Goal: Transaction & Acquisition: Purchase product/service

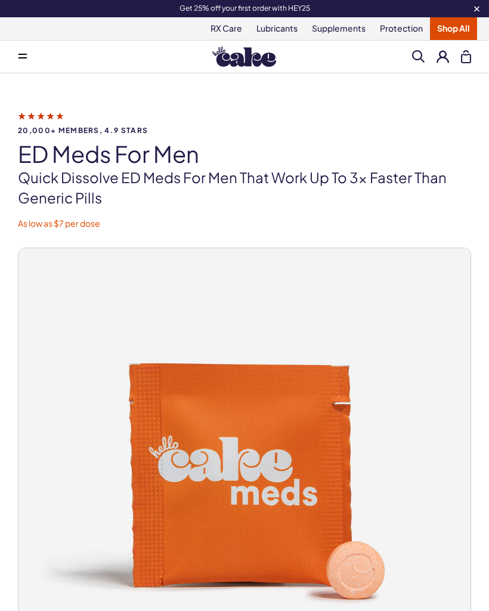
click at [251, 56] on img at bounding box center [244, 57] width 64 height 20
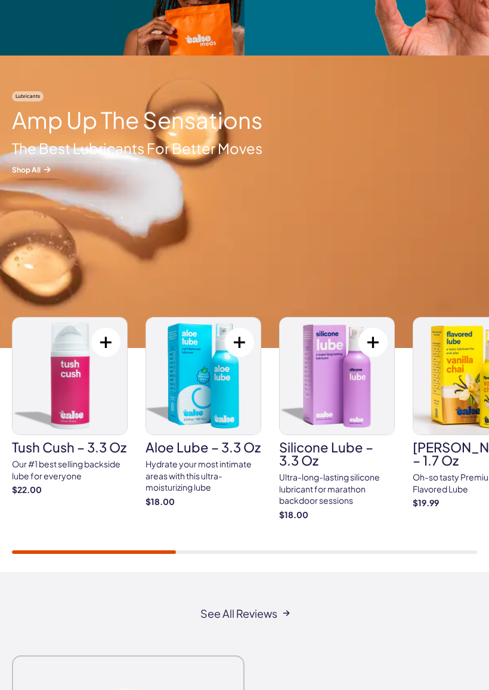
scroll to position [1686, 0]
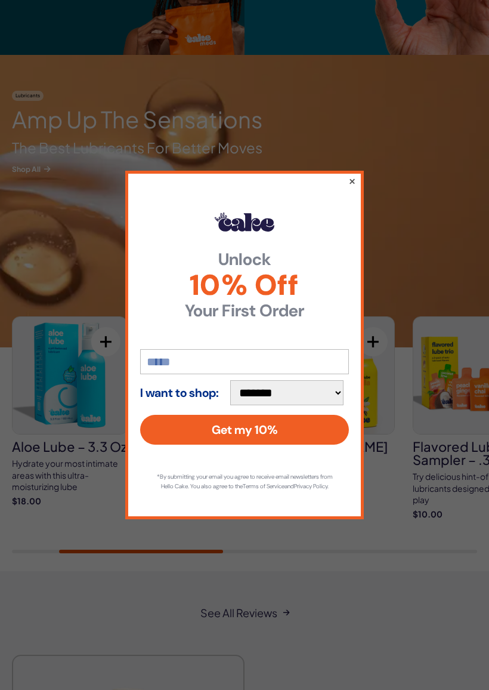
click at [350, 174] on button "×" at bounding box center [353, 181] width 8 height 14
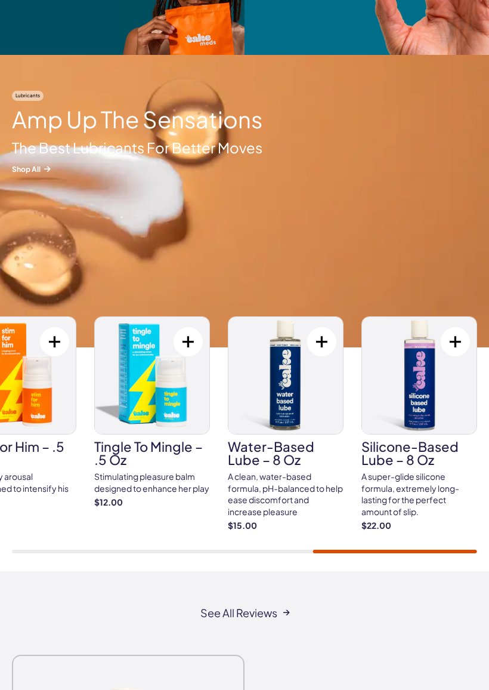
click at [288, 390] on img at bounding box center [286, 375] width 115 height 117
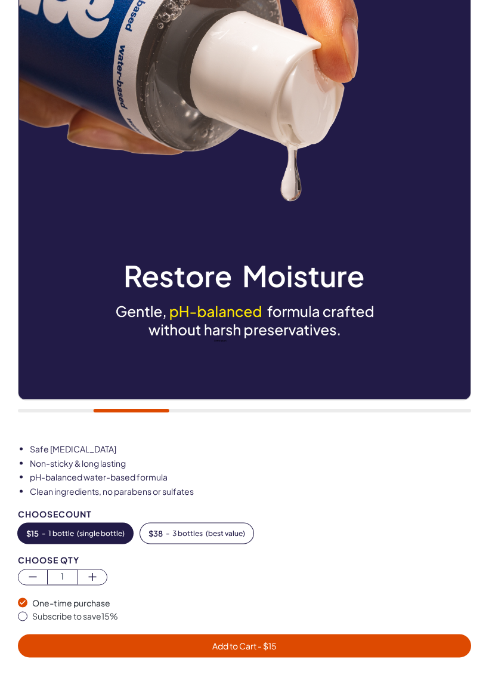
scroll to position [272, 0]
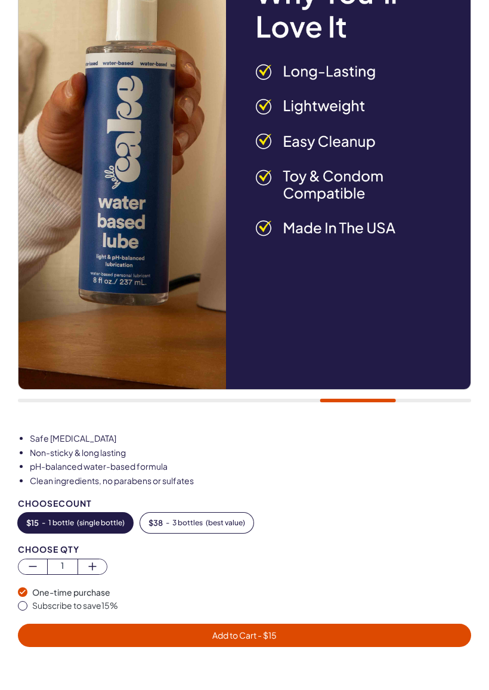
click at [241, 611] on span "Add to Cart - $ 15" at bounding box center [244, 635] width 64 height 11
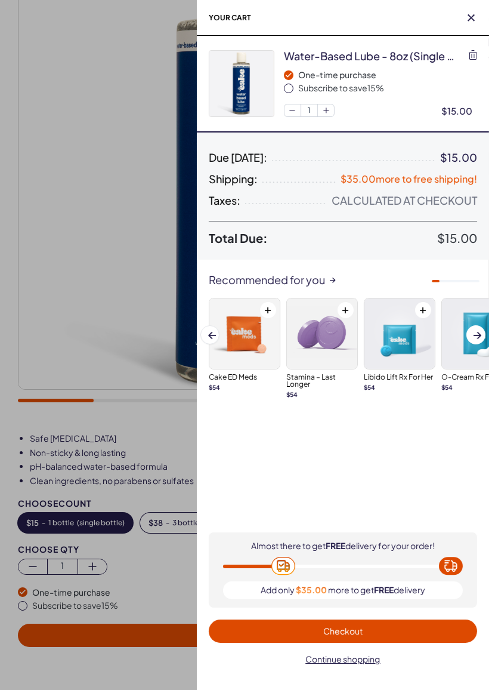
click at [70, 364] on div at bounding box center [244, 345] width 489 height 690
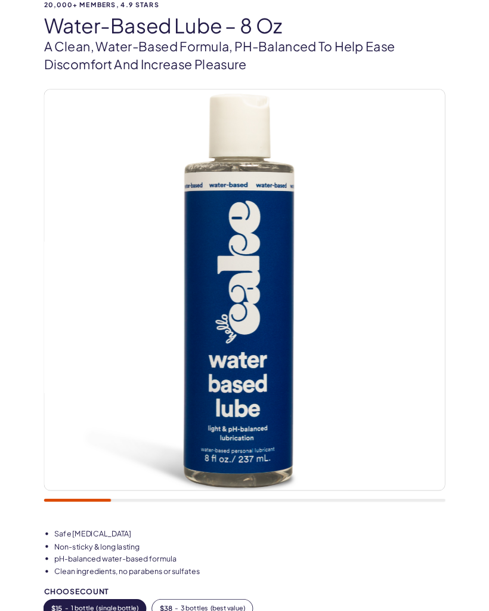
scroll to position [0, 0]
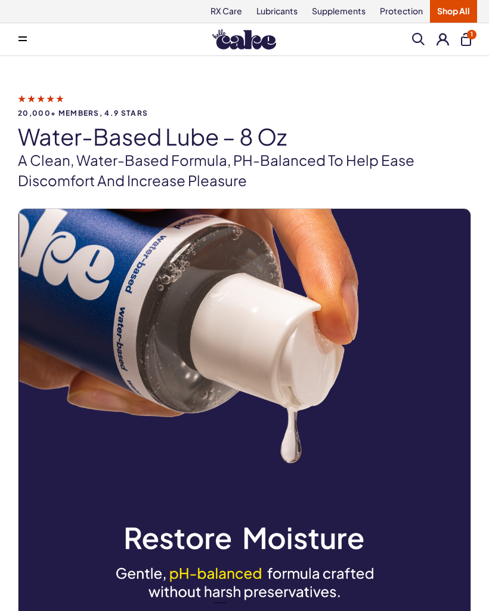
click at [19, 41] on icon at bounding box center [23, 40] width 8 height 1
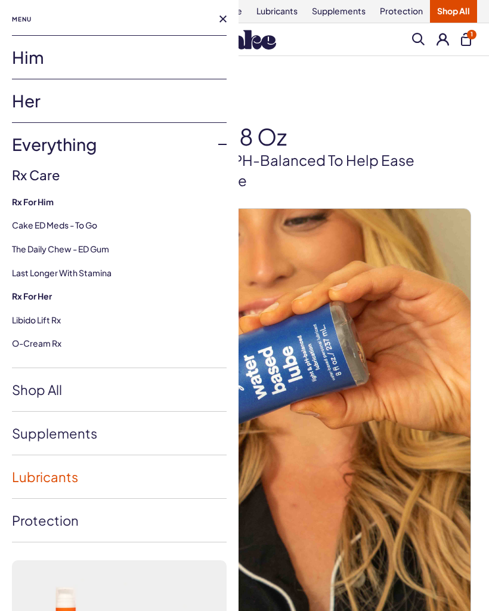
click at [51, 475] on link "Lubricants" at bounding box center [119, 476] width 215 height 43
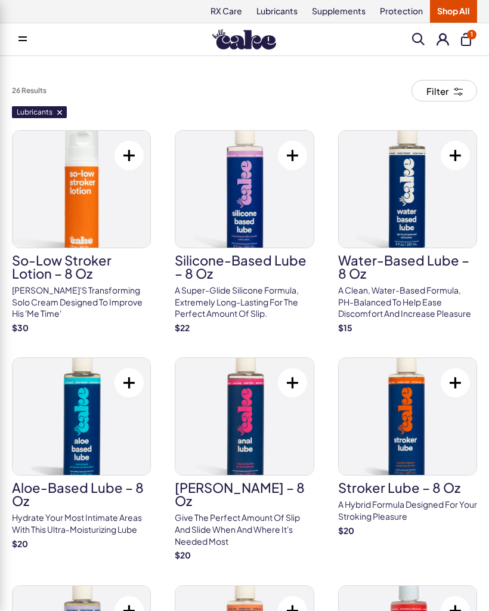
click at [468, 40] on button "1" at bounding box center [466, 39] width 10 height 13
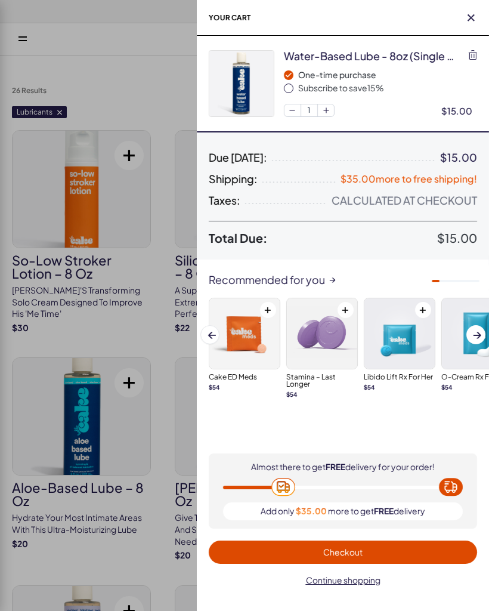
click at [349, 555] on span "Checkout" at bounding box center [343, 552] width 39 height 11
